Goal: Task Accomplishment & Management: Manage account settings

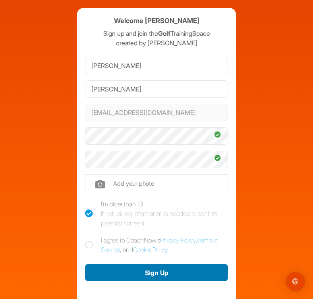
scroll to position [29, 0]
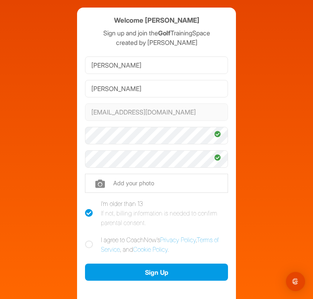
click at [91, 244] on icon at bounding box center [89, 245] width 8 height 8
click at [90, 240] on input "I agree to CoachNow's Privacy Policy , Terms of Service , and Cookie Policy ." at bounding box center [87, 237] width 5 height 5
checkbox input "true"
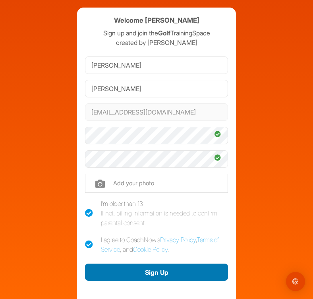
click at [161, 273] on button "Sign Up" at bounding box center [156, 272] width 143 height 17
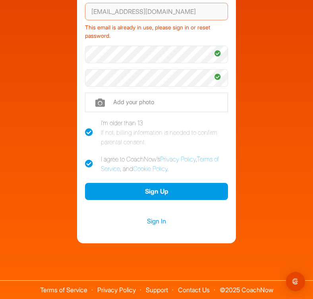
scroll to position [129, 0]
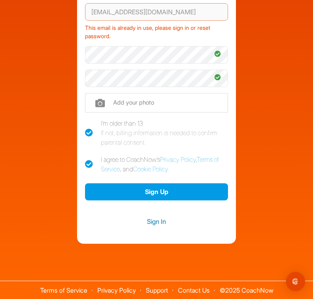
click at [156, 220] on link "Sign In" at bounding box center [156, 221] width 143 height 10
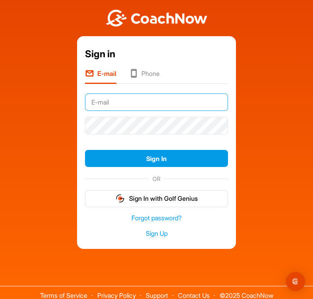
type input "[EMAIL_ADDRESS][DOMAIN_NAME]"
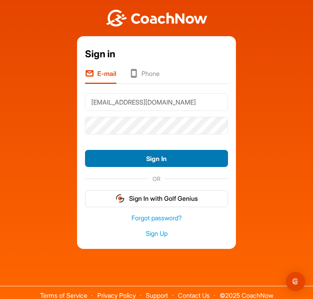
click at [153, 155] on button "Sign In" at bounding box center [156, 158] width 143 height 17
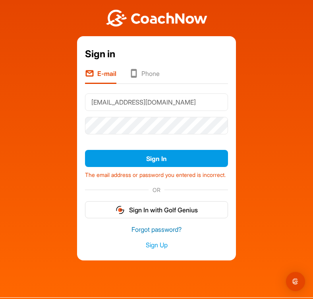
click at [155, 234] on link "Forgot password?" at bounding box center [156, 229] width 143 height 9
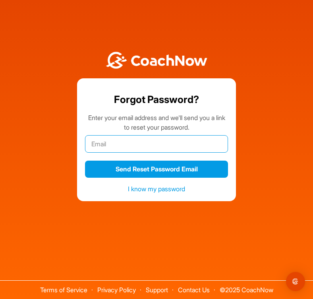
click at [137, 147] on input "email" at bounding box center [156, 143] width 143 height 17
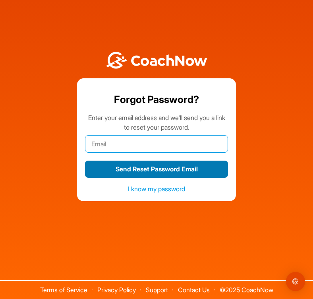
type input "[EMAIL_ADDRESS][DOMAIN_NAME]"
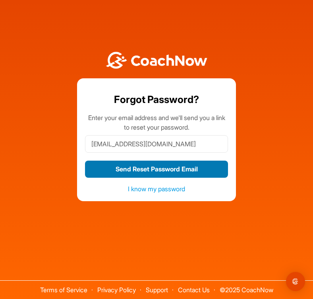
click at [177, 167] on button "Send Reset Password Email" at bounding box center [156, 169] width 143 height 17
